Goal: Information Seeking & Learning: Find specific fact

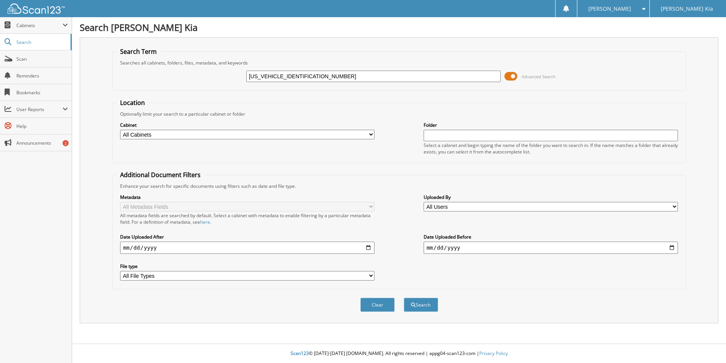
type input "[US_VEHICLE_IDENTIFICATION_NUMBER]"
click at [404, 297] on button "Search" at bounding box center [421, 304] width 34 height 14
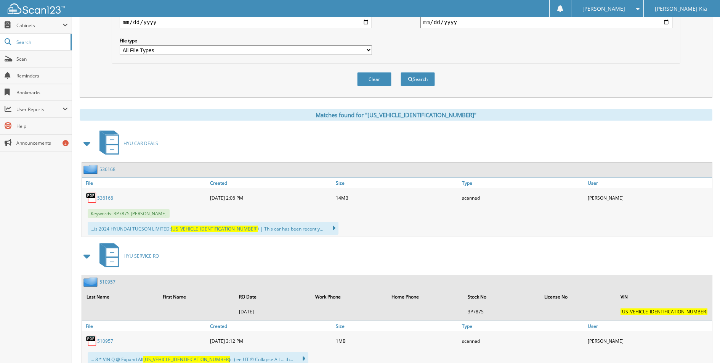
scroll to position [229, 0]
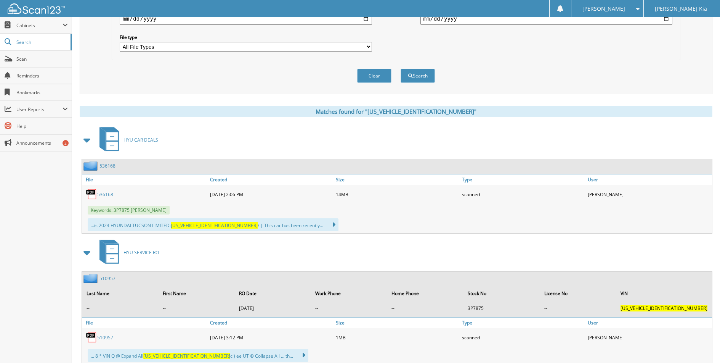
click at [103, 194] on link "536168" at bounding box center [105, 194] width 16 height 6
